Goal: Information Seeking & Learning: Learn about a topic

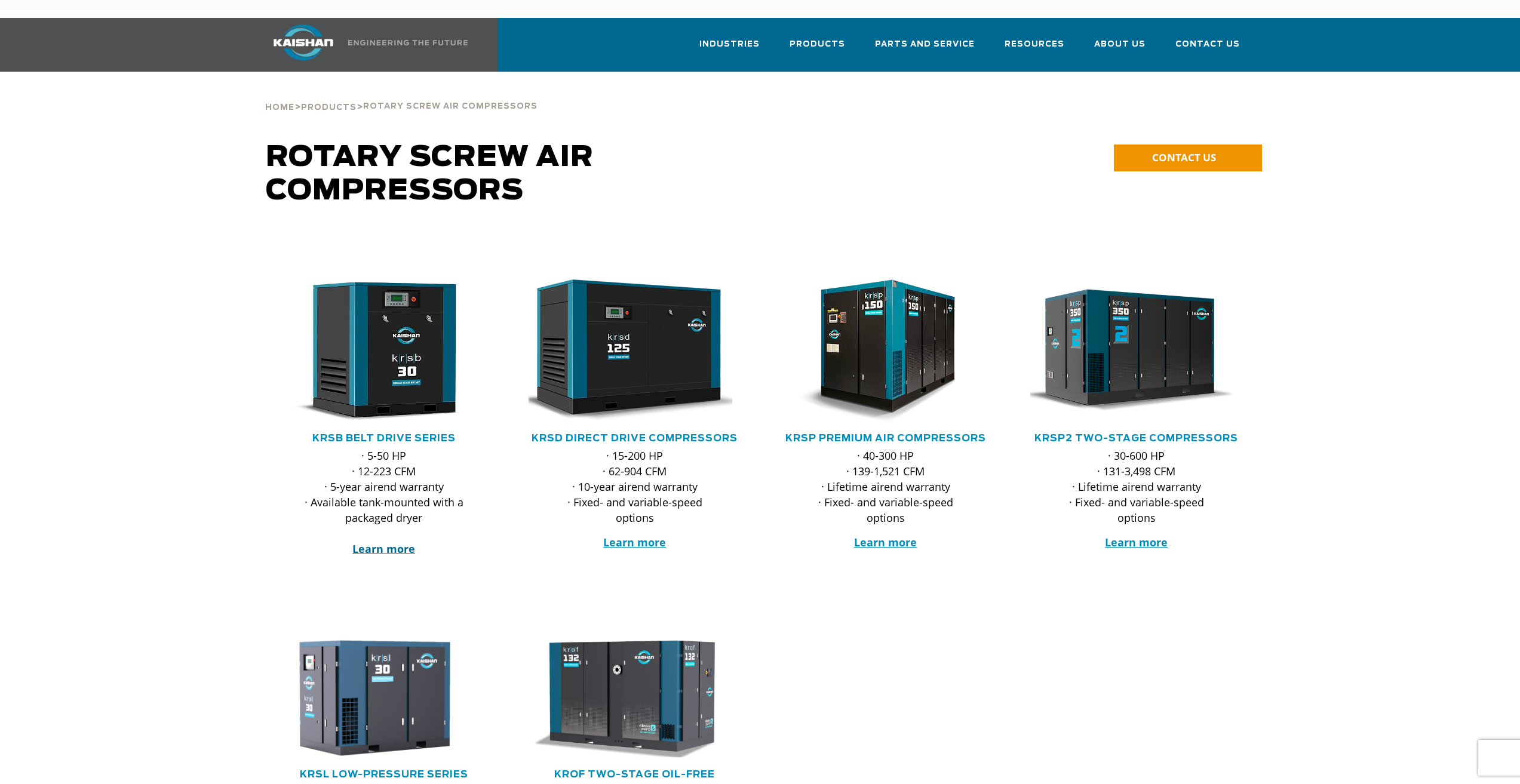
click at [385, 542] on strong "Learn more" at bounding box center [384, 549] width 63 height 15
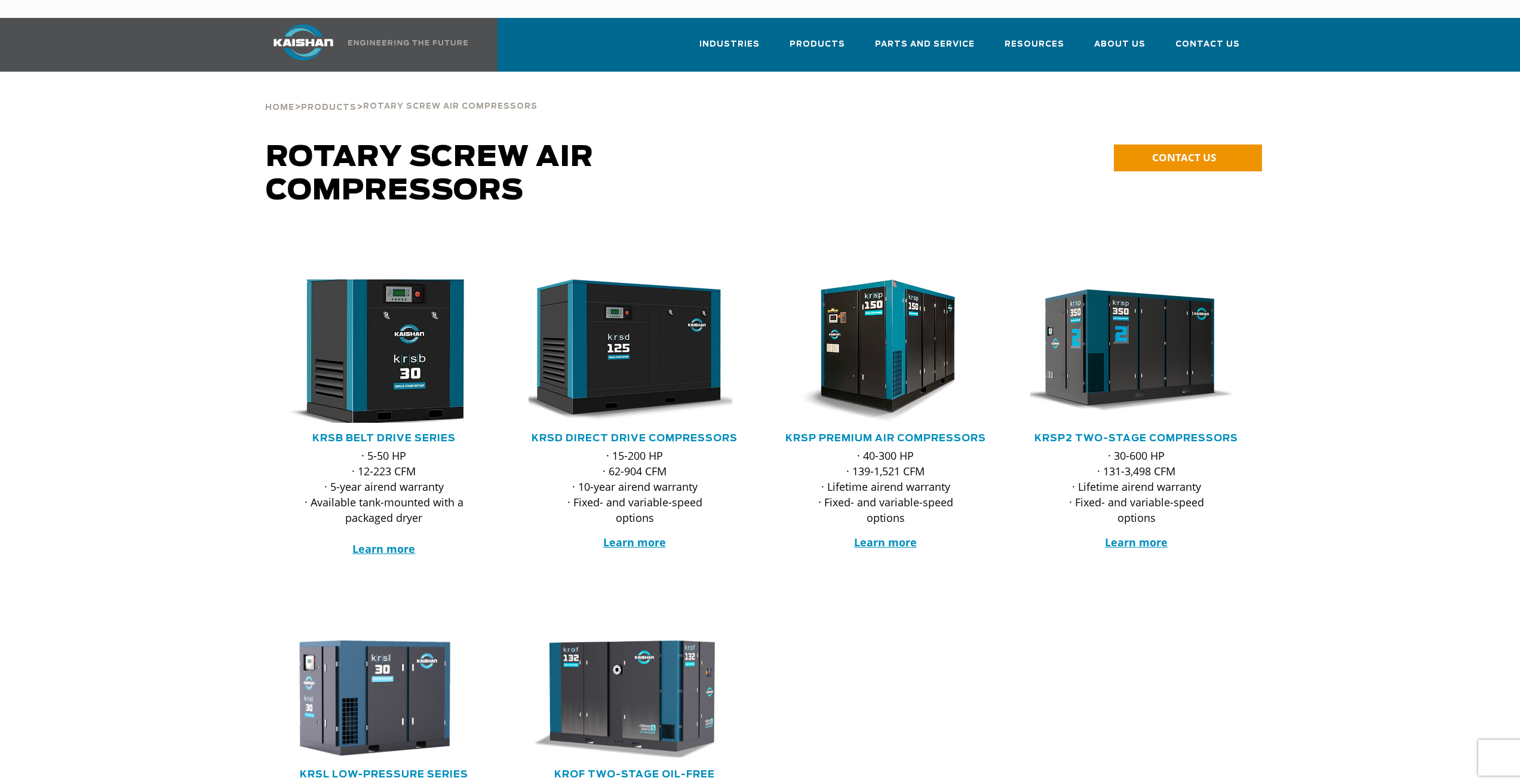
click at [405, 324] on img at bounding box center [375, 351] width 234 height 158
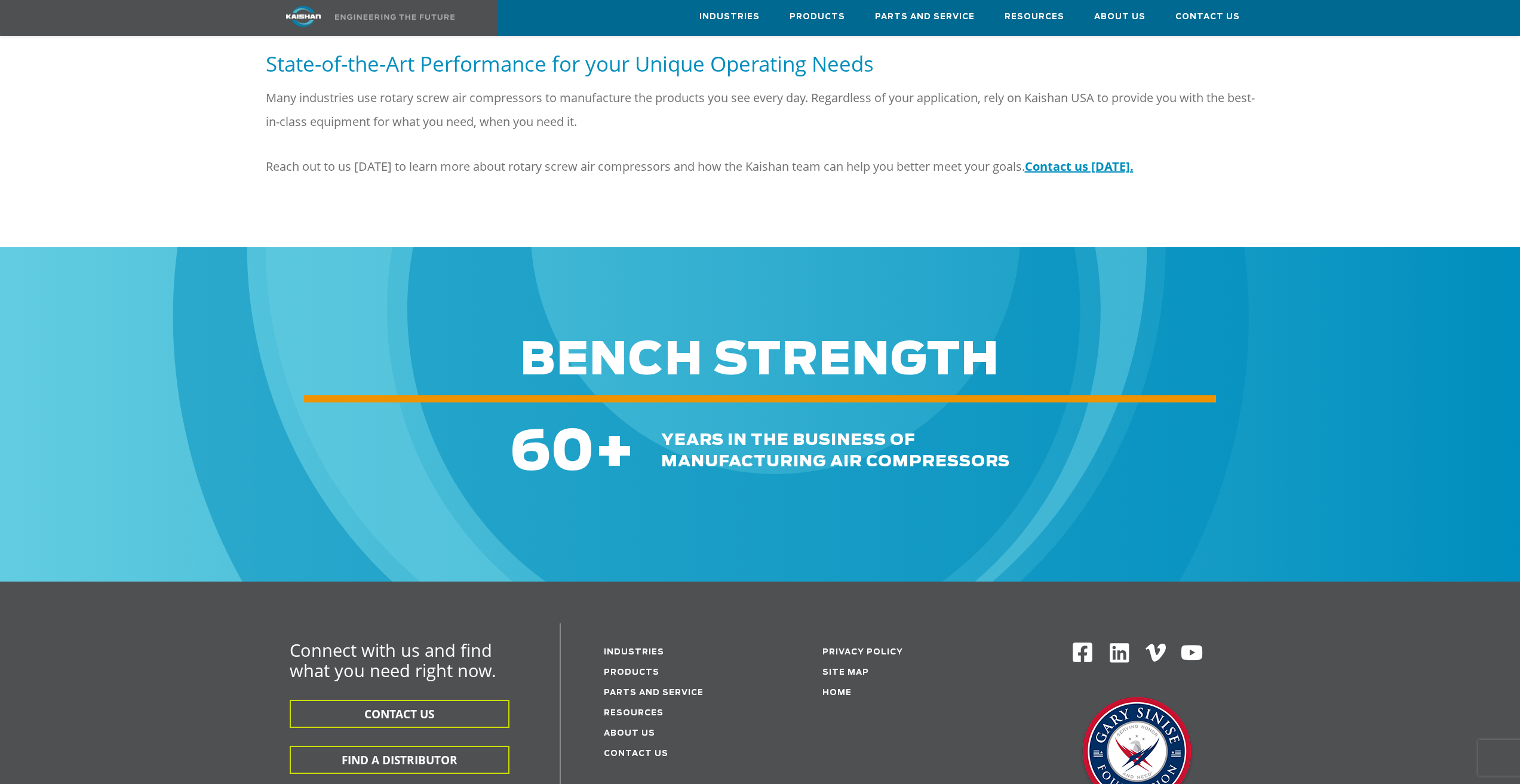
scroll to position [1493, 0]
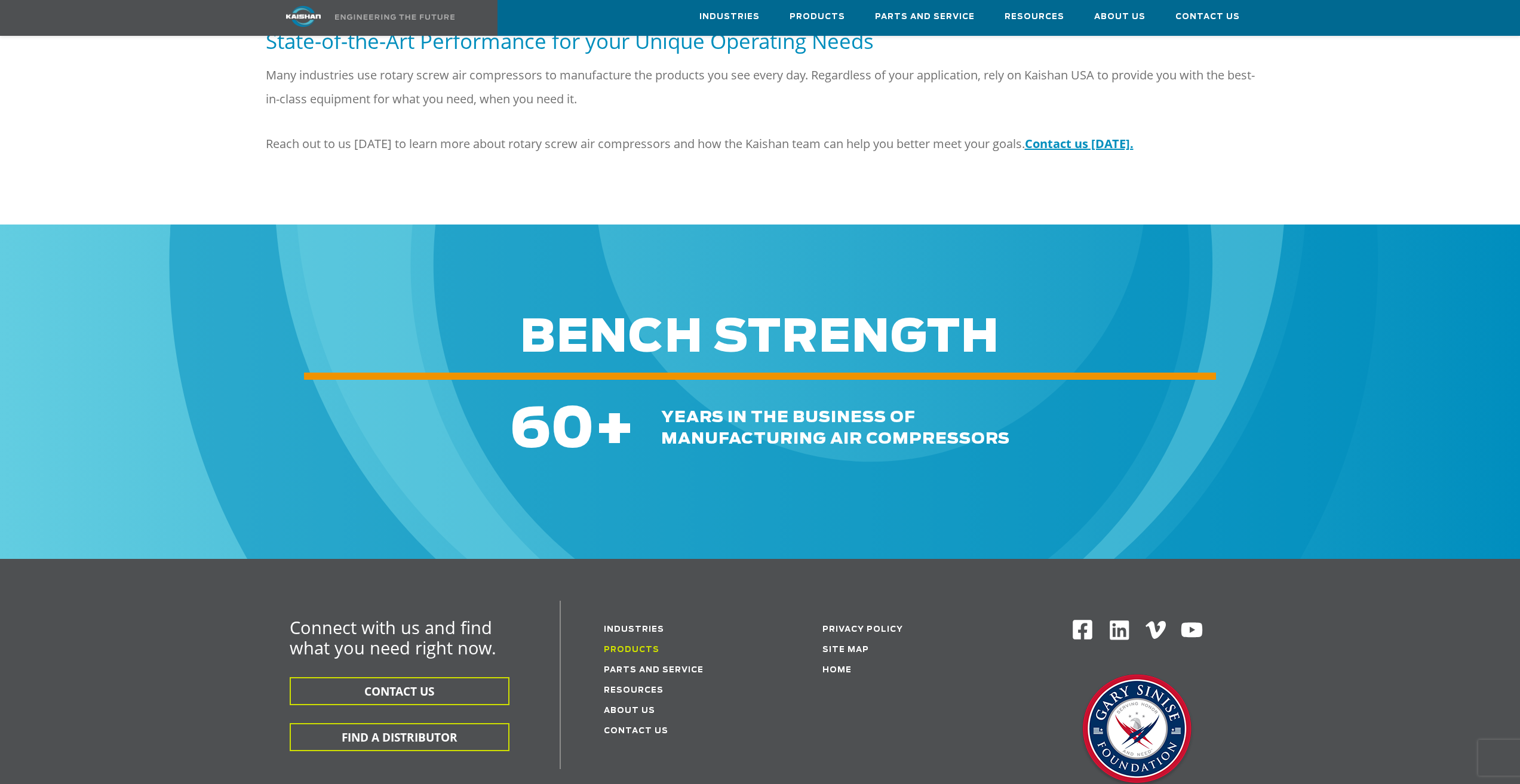
click at [622, 646] on link "Products" at bounding box center [631, 650] width 55 height 8
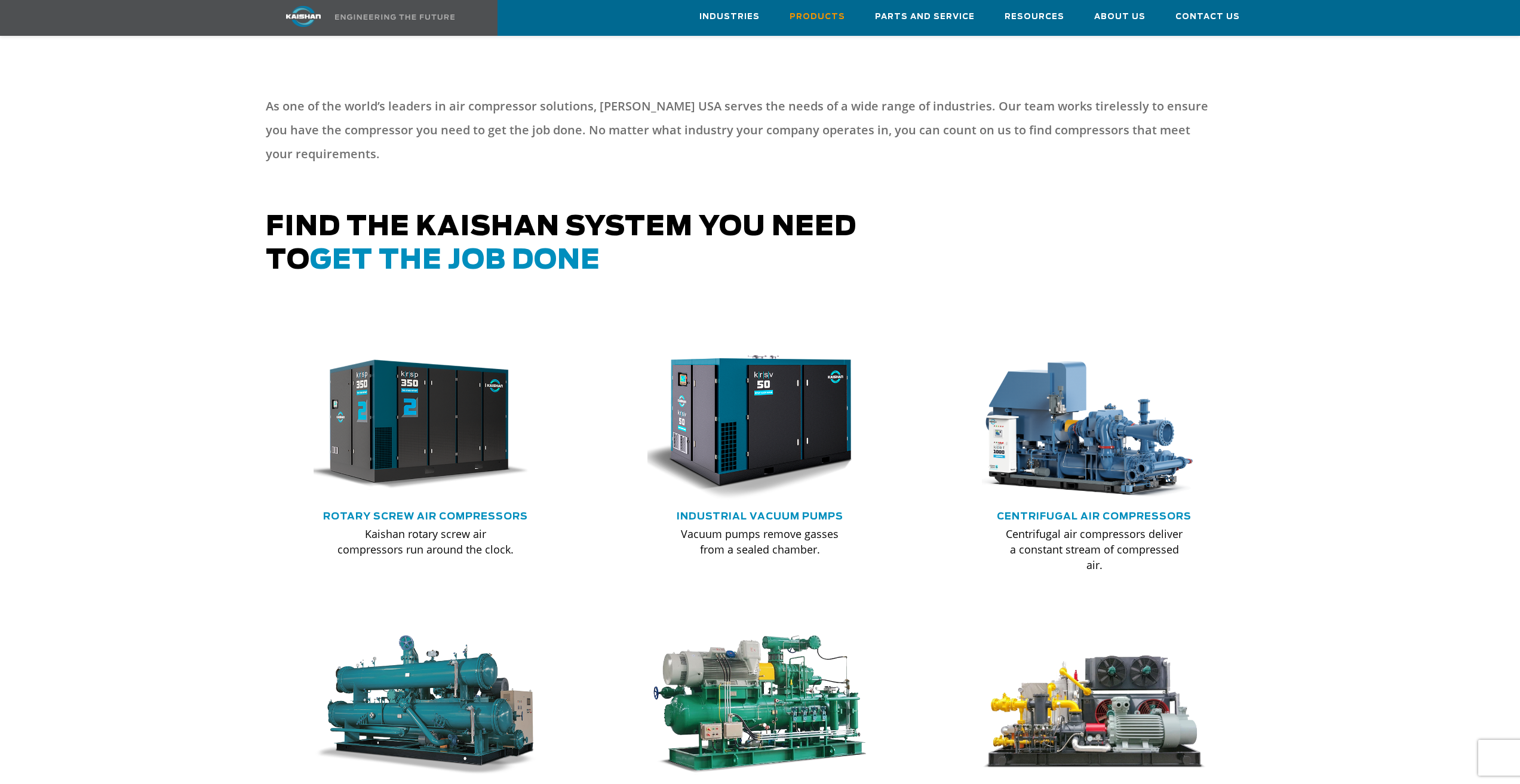
scroll to position [478, 0]
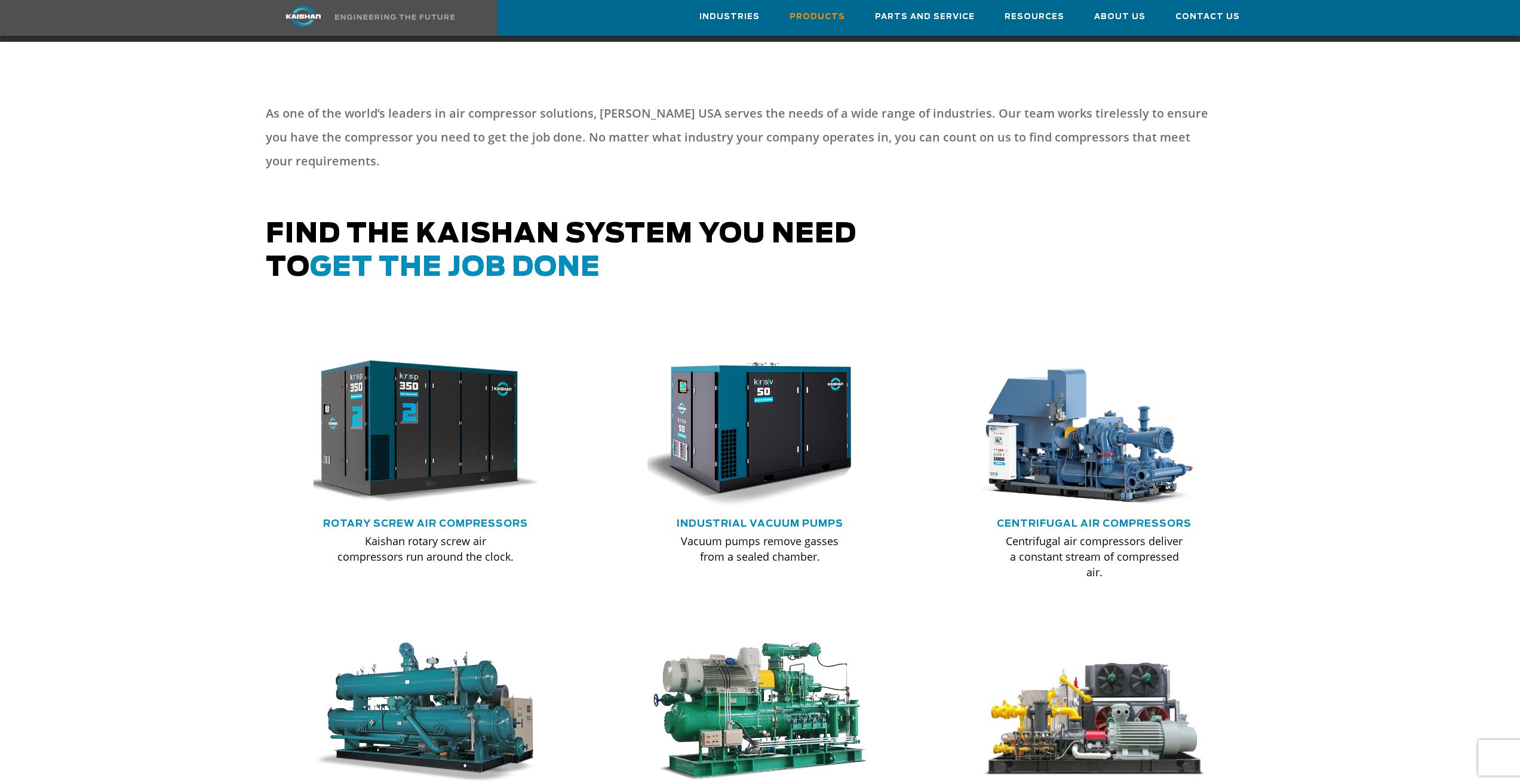
click at [433, 437] on img at bounding box center [417, 432] width 247 height 167
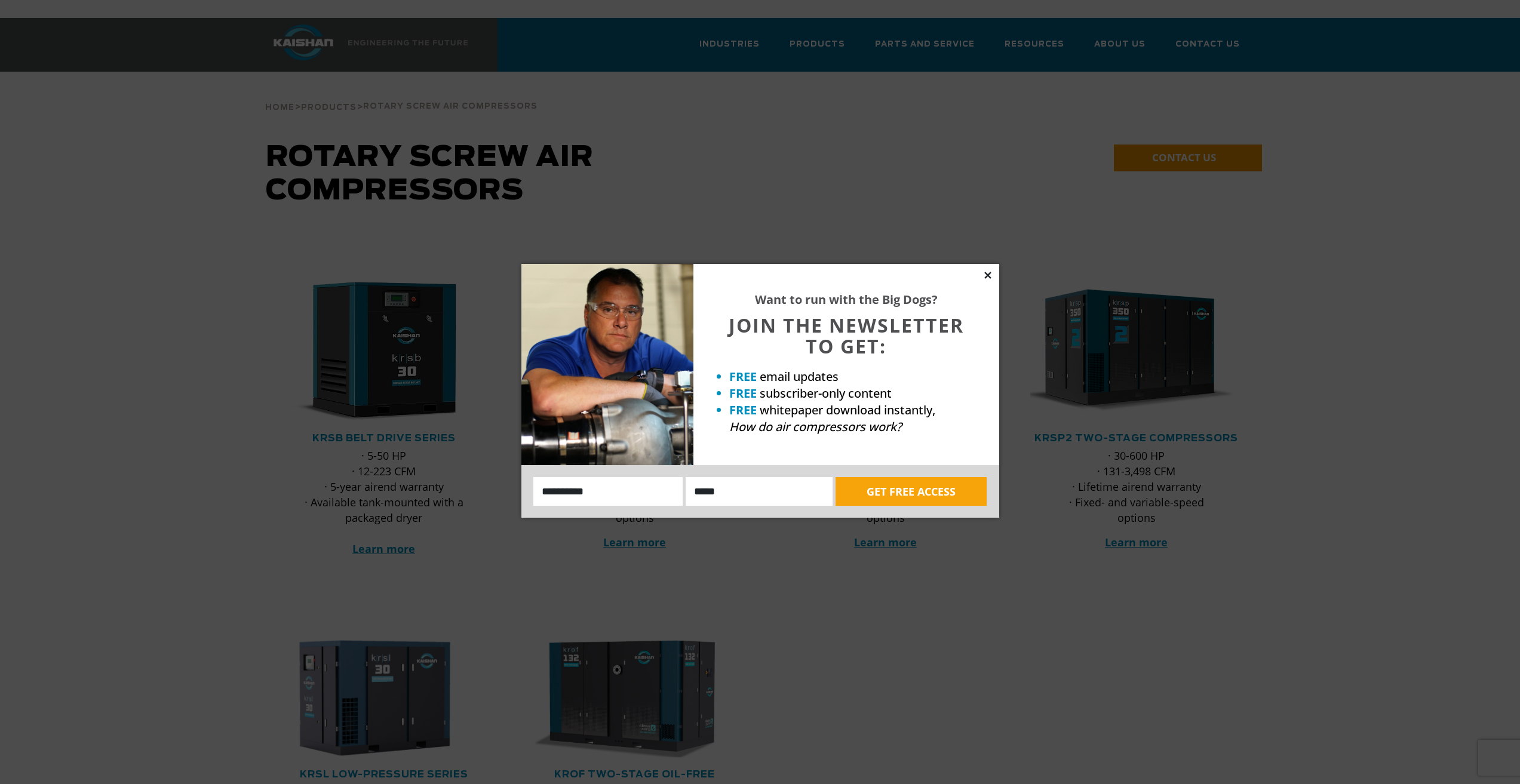
click at [992, 273] on icon at bounding box center [988, 276] width 11 height 11
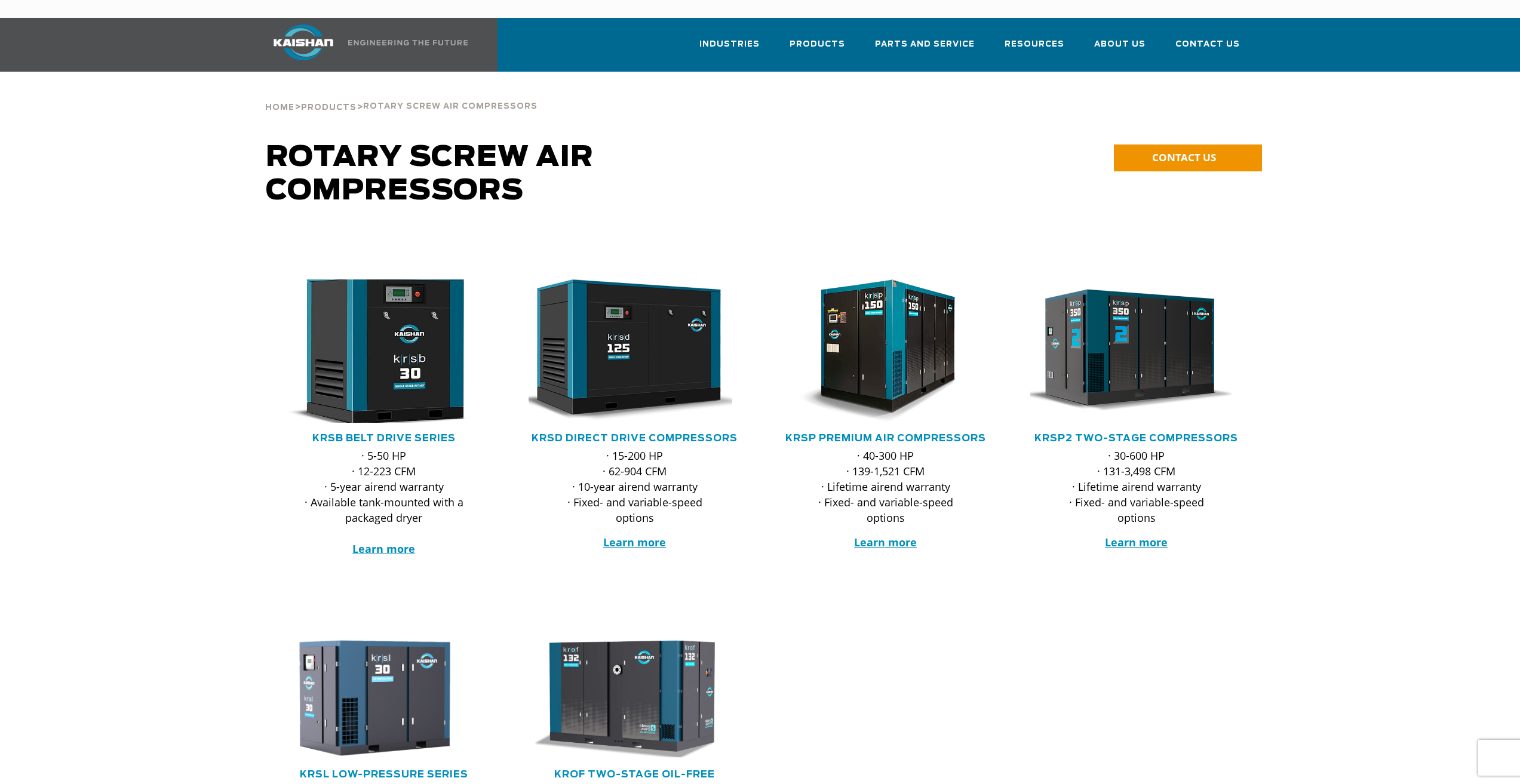
click at [412, 363] on img at bounding box center [375, 351] width 234 height 158
